Goal: Navigation & Orientation: Understand site structure

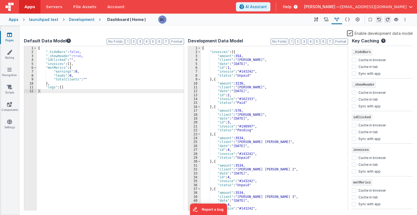
click at [39, 20] on div "launchpad test" at bounding box center [43, 19] width 29 height 5
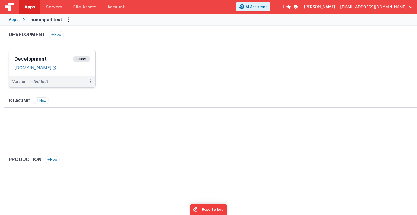
click at [47, 66] on link "[DOMAIN_NAME]" at bounding box center [35, 67] width 42 height 5
click at [82, 59] on span "Select" at bounding box center [81, 59] width 17 height 7
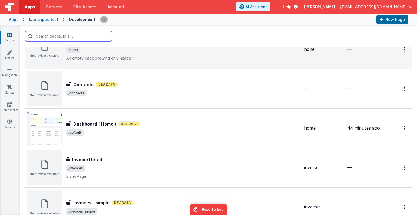
scroll to position [109, 0]
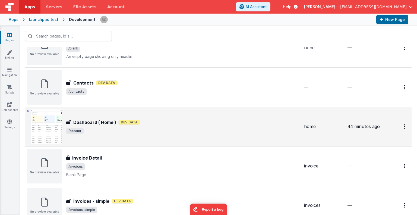
click at [90, 121] on h3 "Dashboard ( Home )" at bounding box center [94, 122] width 43 height 7
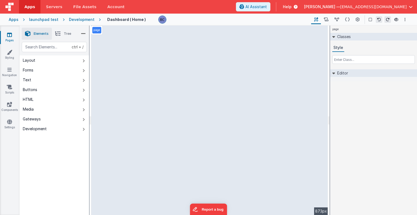
click at [30, 62] on div "Layout" at bounding box center [29, 60] width 12 height 5
click at [27, 117] on div "Gateways" at bounding box center [32, 118] width 18 height 5
click at [40, 129] on div "Development" at bounding box center [35, 128] width 24 height 5
click at [41, 128] on div "Development" at bounding box center [35, 128] width 24 height 5
click at [41, 129] on div "Development" at bounding box center [35, 128] width 24 height 5
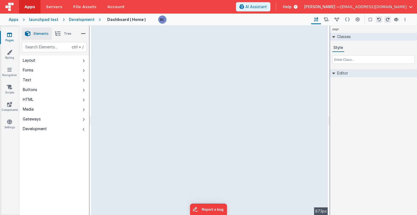
click at [335, 74] on icon at bounding box center [333, 73] width 3 height 4
click at [335, 73] on icon at bounding box center [333, 73] width 4 height 3
click at [40, 130] on div "Development" at bounding box center [35, 128] width 24 height 5
click at [39, 127] on div "Development" at bounding box center [35, 128] width 24 height 5
click at [39, 120] on div "Gateways" at bounding box center [32, 118] width 18 height 5
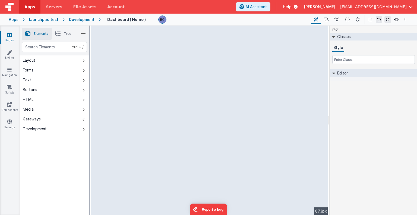
click at [36, 107] on button "Media" at bounding box center [54, 109] width 69 height 10
click at [35, 99] on button "HTML" at bounding box center [54, 99] width 69 height 10
click at [31, 90] on div "Buttons" at bounding box center [30, 89] width 14 height 5
click at [30, 80] on div "Text" at bounding box center [27, 79] width 8 height 5
click at [30, 71] on div "Forms" at bounding box center [28, 69] width 11 height 5
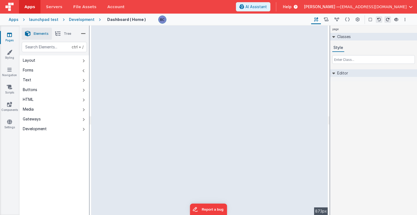
click at [31, 61] on div "Layout" at bounding box center [29, 60] width 12 height 5
click at [14, 19] on div "Apps" at bounding box center [14, 19] width 10 height 5
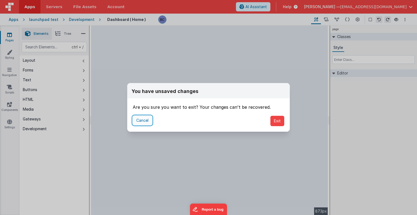
click at [148, 119] on button "Cancel" at bounding box center [142, 120] width 19 height 9
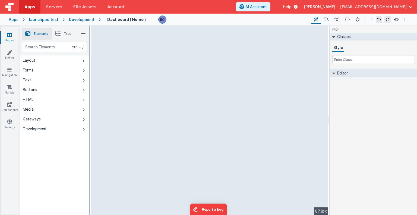
click at [14, 18] on div "Apps" at bounding box center [14, 19] width 10 height 5
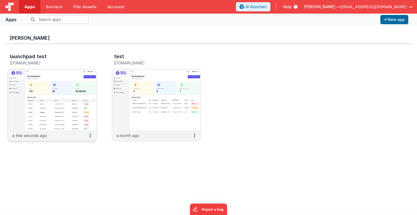
click at [34, 112] on img at bounding box center [52, 99] width 88 height 61
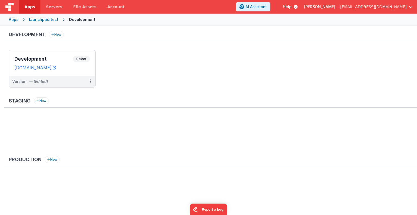
click at [34, 112] on div "Development New Development Select URLs [DOMAIN_NAME] Version: — (Edited) Stagi…" at bounding box center [208, 119] width 417 height 187
click at [84, 59] on span "Select" at bounding box center [81, 59] width 17 height 7
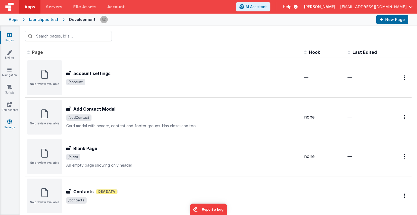
click at [11, 122] on icon at bounding box center [9, 121] width 5 height 5
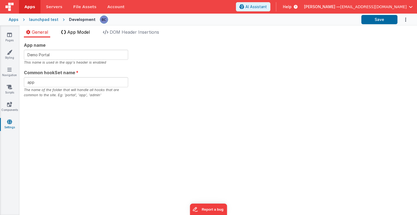
click at [79, 33] on span "App Model" at bounding box center [78, 31] width 23 height 5
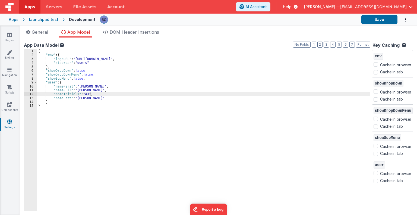
click at [108, 92] on div "{ "env" : { "logoURL" : "[URL][DOMAIN_NAME]" , "siderbar" : "users" } , "showDr…" at bounding box center [203, 134] width 333 height 170
click at [117, 33] on span "DOM Header Insertions" at bounding box center [134, 31] width 49 height 5
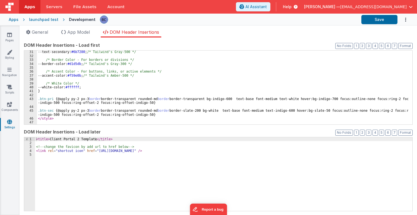
scroll to position [117, 0]
